Goal: Task Accomplishment & Management: Use online tool/utility

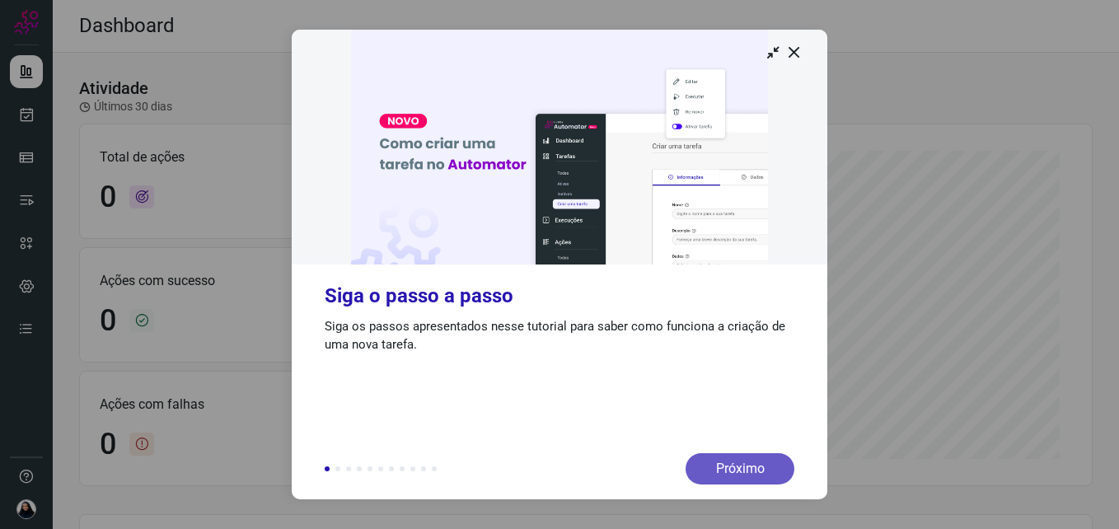
click at [767, 470] on div "Próximo" at bounding box center [740, 468] width 109 height 31
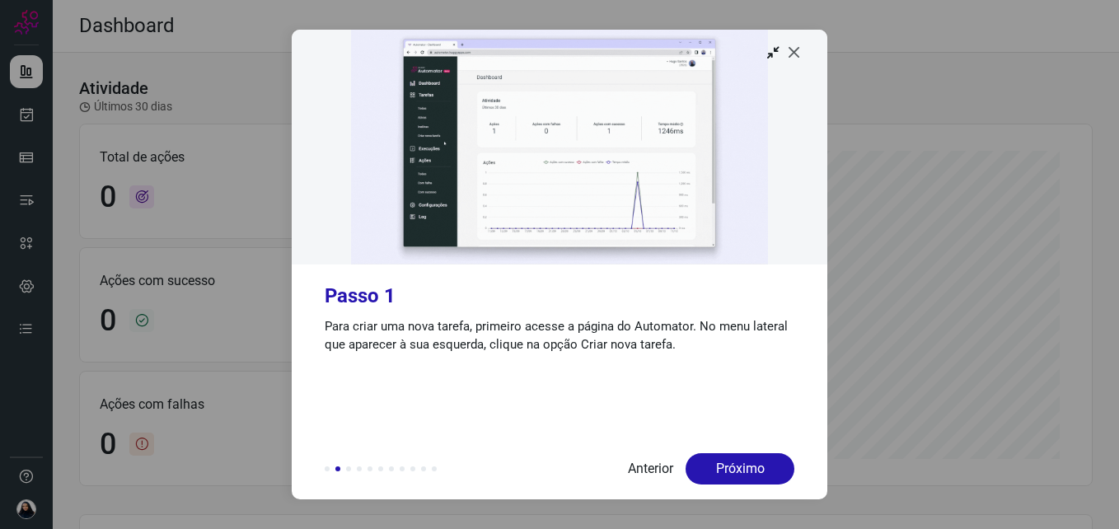
click at [794, 45] on icon at bounding box center [794, 52] width 16 height 16
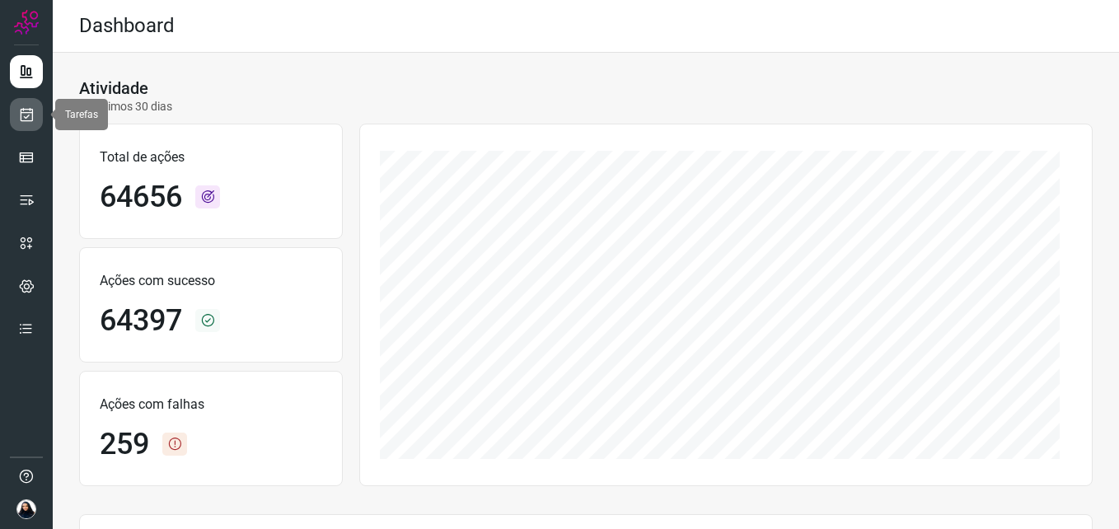
click at [26, 118] on icon at bounding box center [26, 114] width 17 height 16
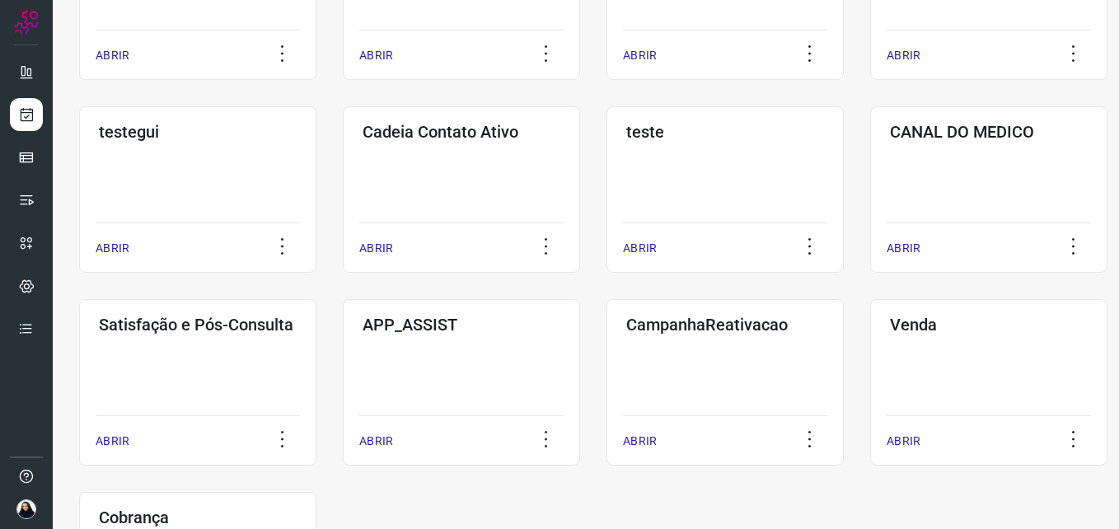
scroll to position [412, 0]
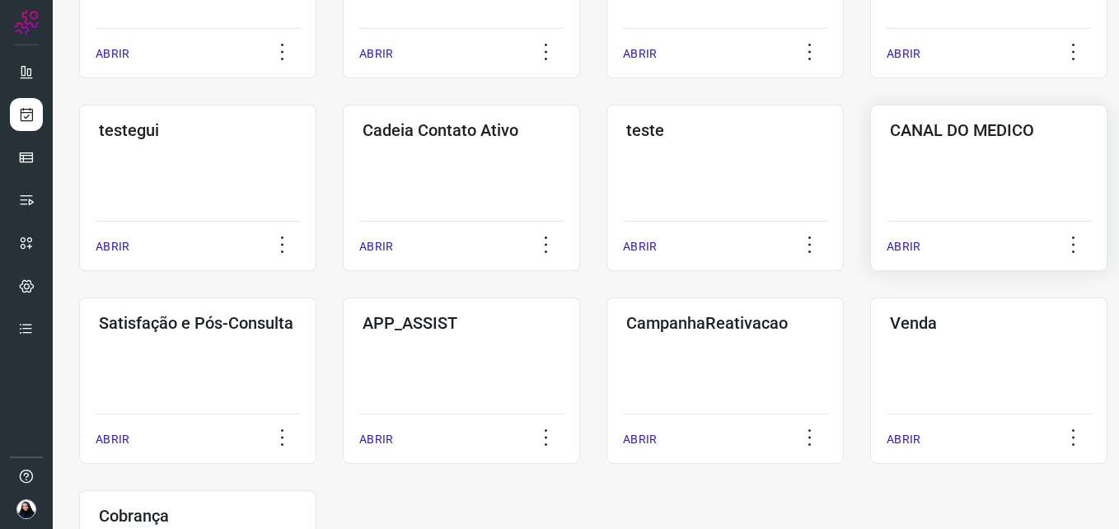
click at [903, 250] on p "ABRIR" at bounding box center [904, 246] width 34 height 17
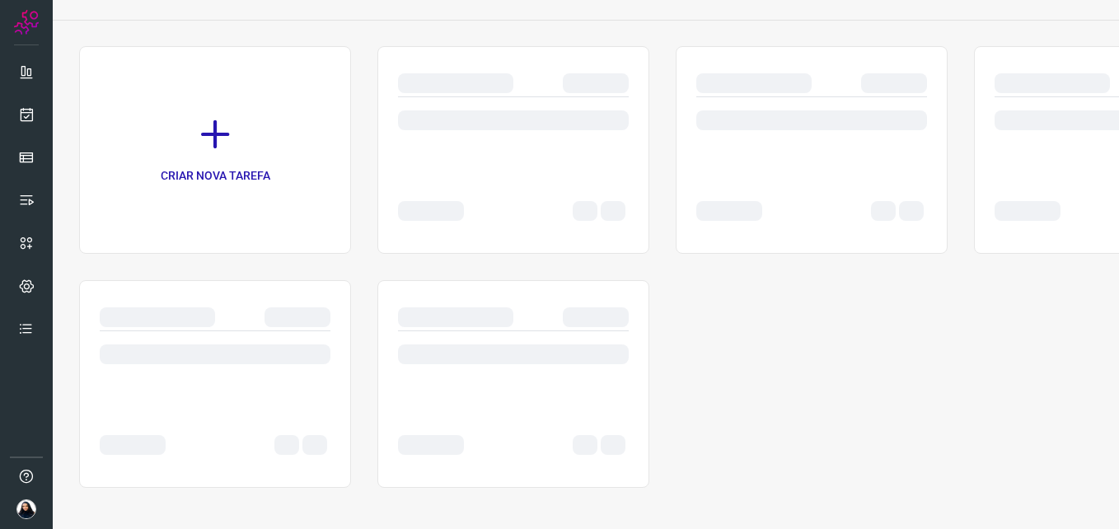
scroll to position [85, 0]
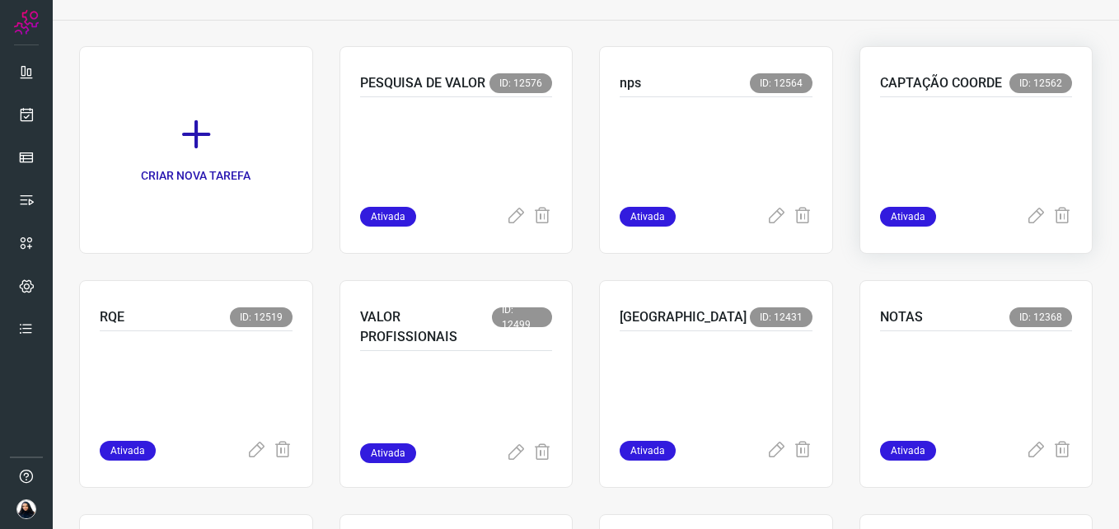
click at [969, 167] on p at bounding box center [976, 148] width 193 height 82
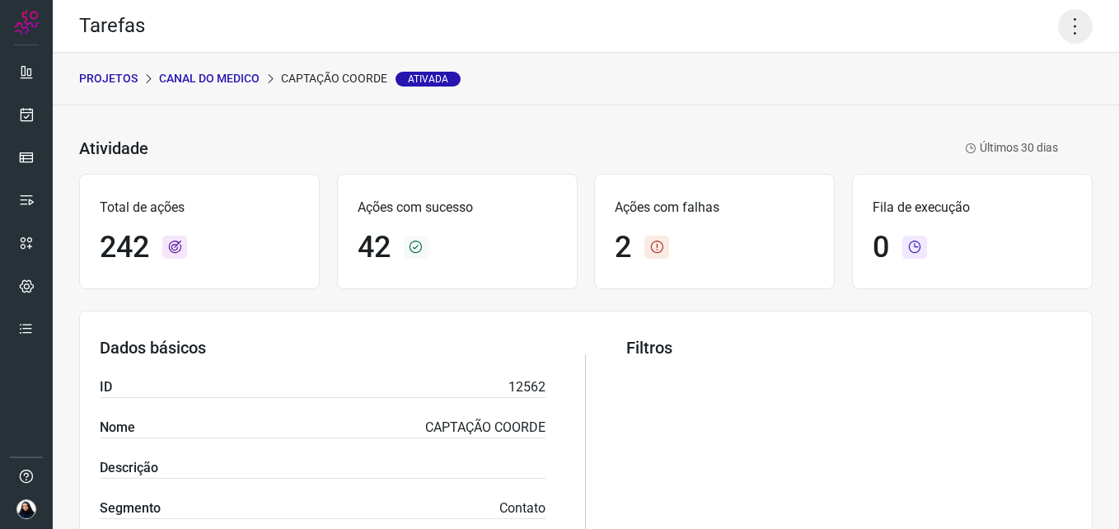
click at [1072, 33] on icon at bounding box center [1075, 26] width 35 height 35
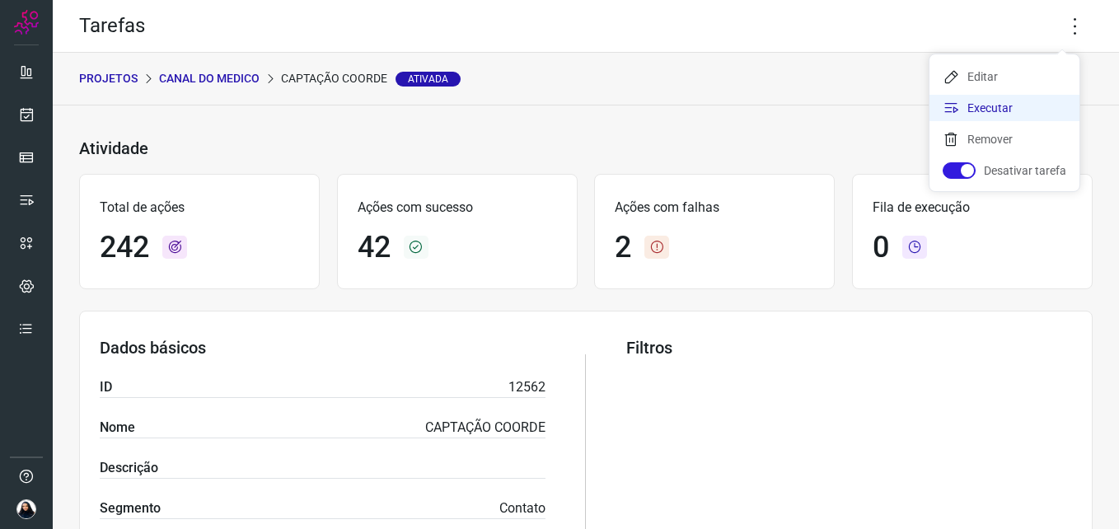
click at [1031, 111] on li "Executar" at bounding box center [1005, 108] width 150 height 26
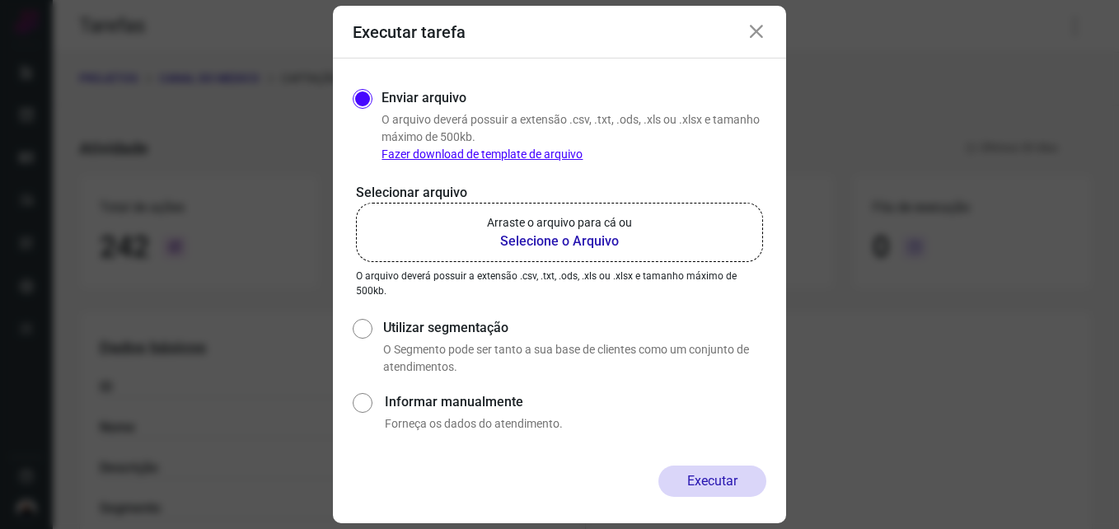
click at [548, 247] on b "Selecione o Arquivo" at bounding box center [559, 242] width 145 height 20
click at [0, 0] on input "Arraste o arquivo para cá ou Selecione o Arquivo" at bounding box center [0, 0] width 0 height 0
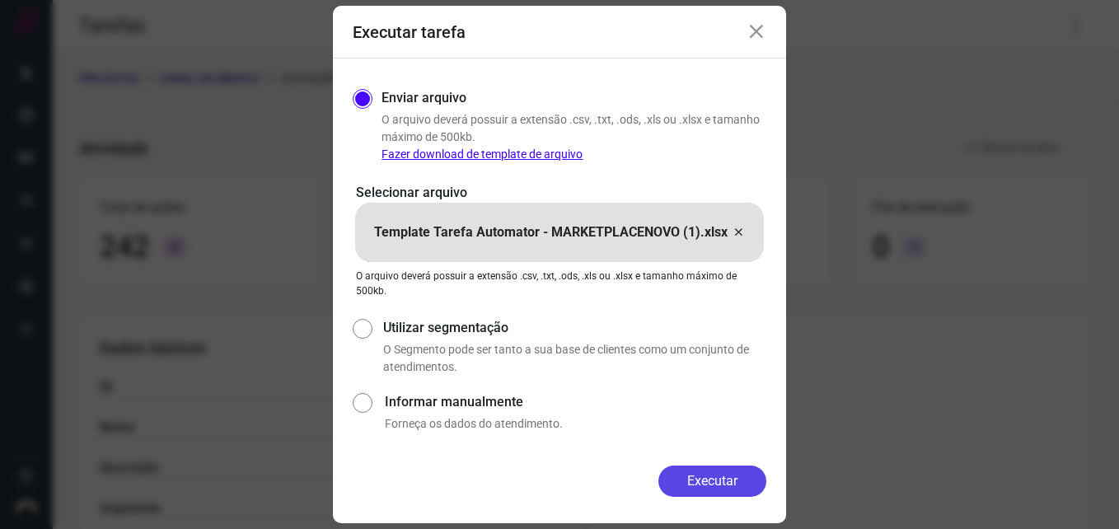
click at [719, 485] on button "Executar" at bounding box center [713, 481] width 108 height 31
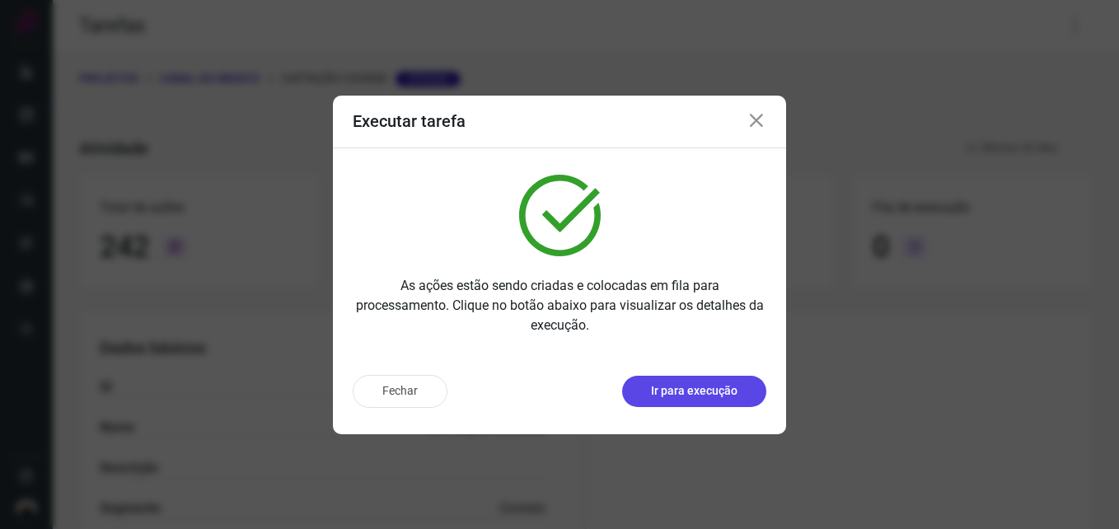
click at [717, 391] on p "Ir para execução" at bounding box center [694, 390] width 87 height 17
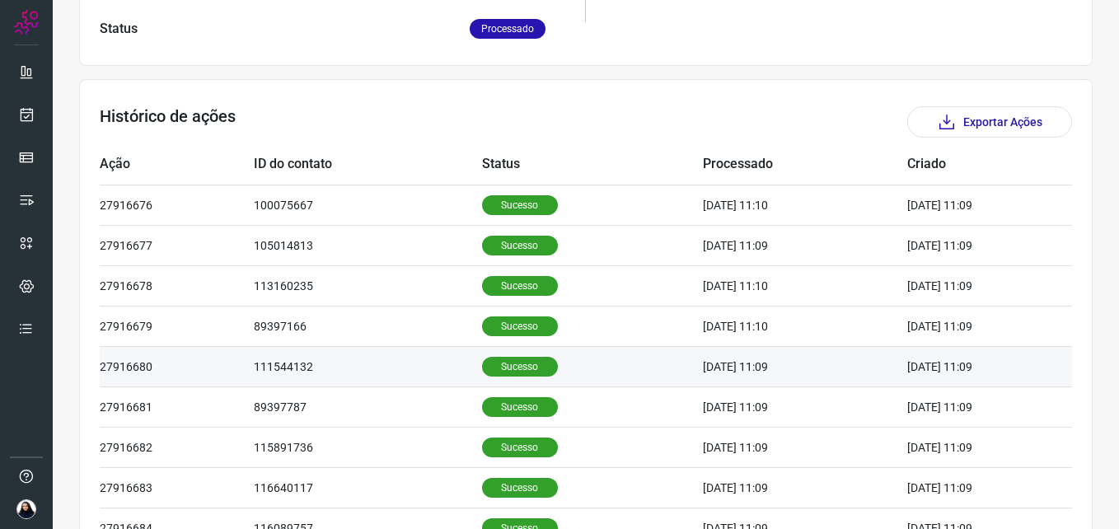
scroll to position [555, 0]
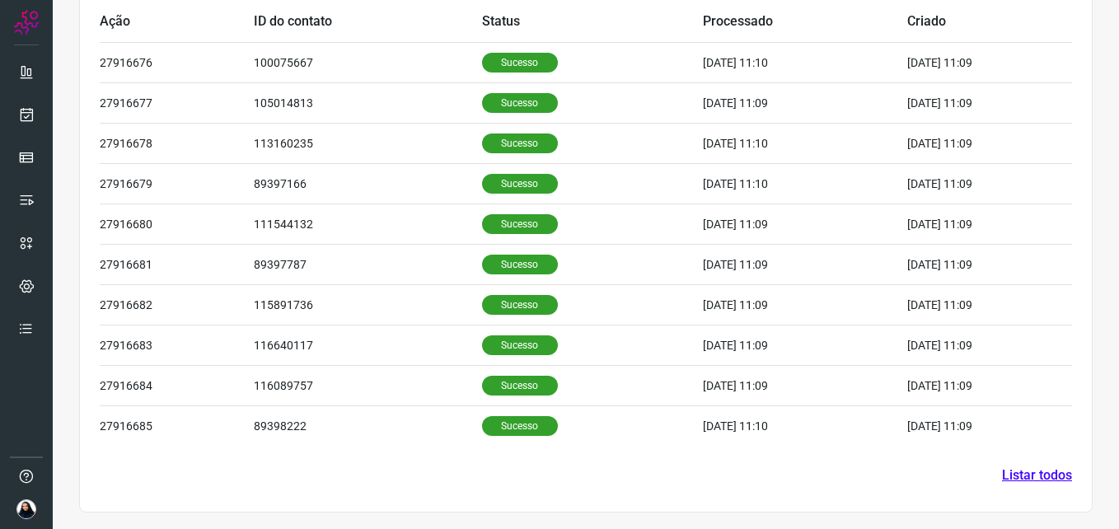
click at [1020, 477] on link "Listar todos" at bounding box center [1037, 476] width 70 height 20
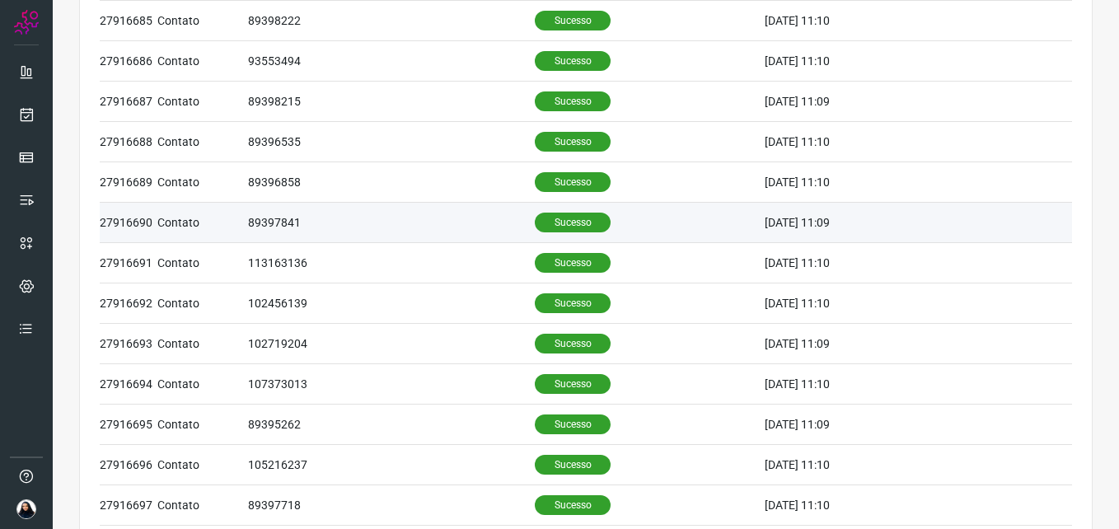
scroll to position [721, 0]
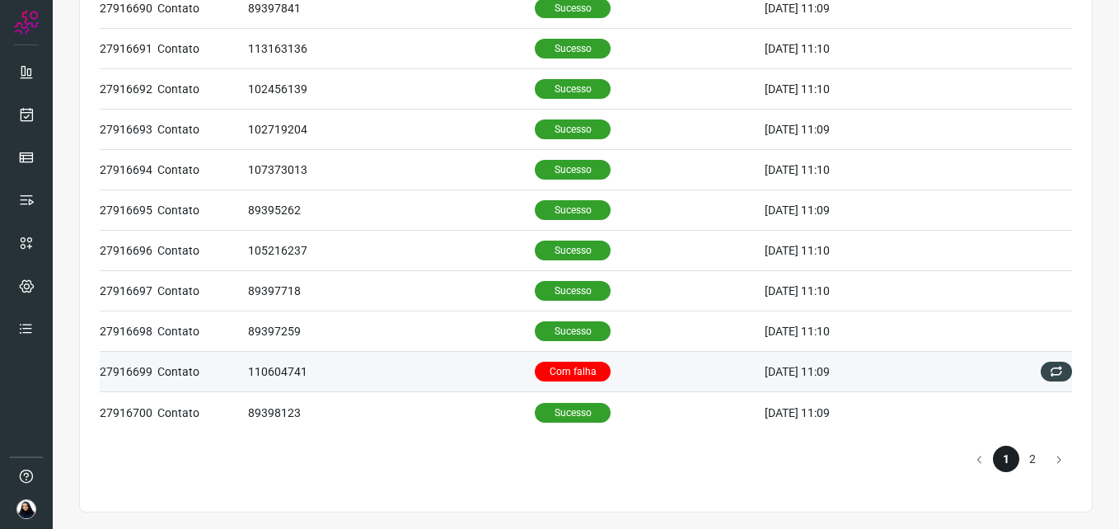
click at [621, 369] on td "Com falha" at bounding box center [650, 372] width 230 height 40
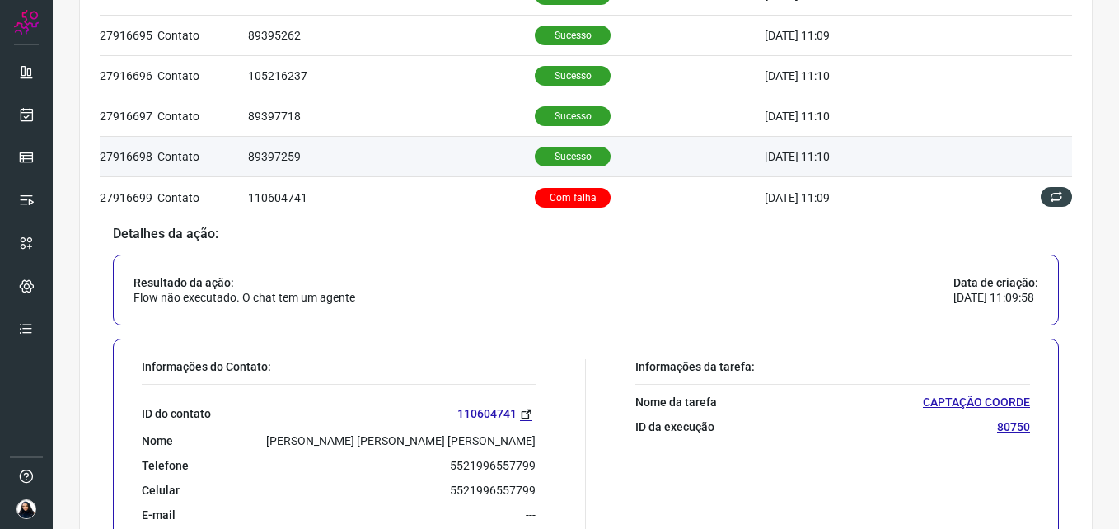
scroll to position [1121, 0]
